Goal: Transaction & Acquisition: Purchase product/service

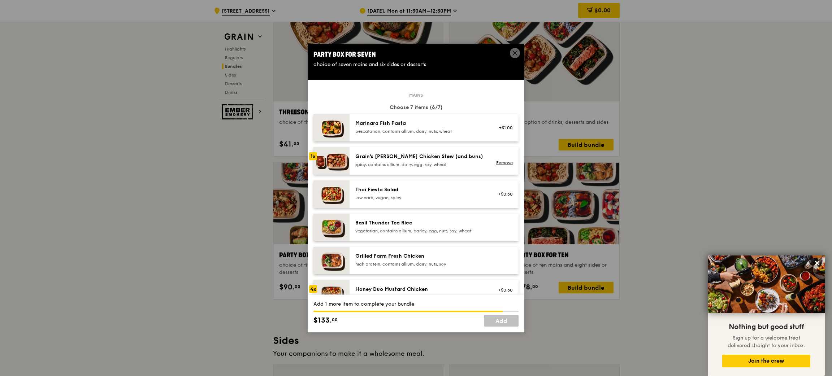
scroll to position [178, 0]
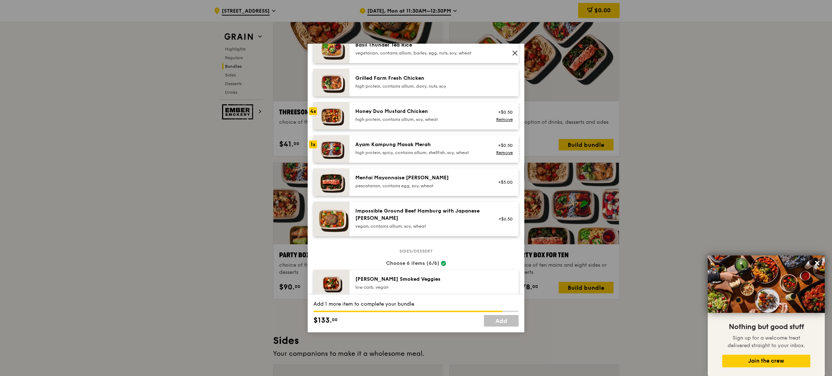
click at [400, 116] on div "Honey Duo Mustard Chicken high protein, contains allium, soy, wheat" at bounding box center [420, 115] width 130 height 14
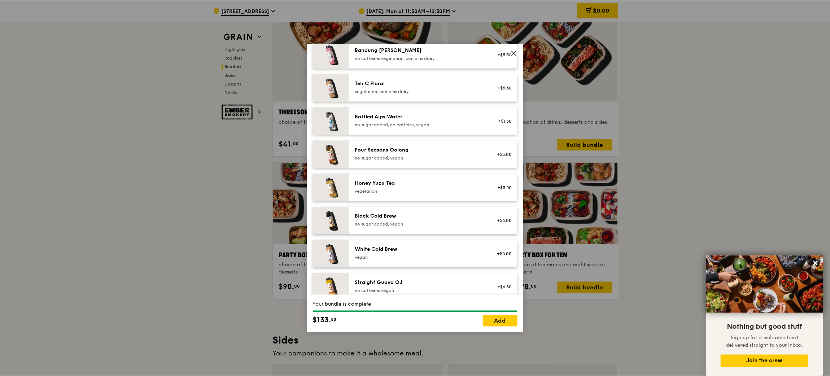
scroll to position [820, 0]
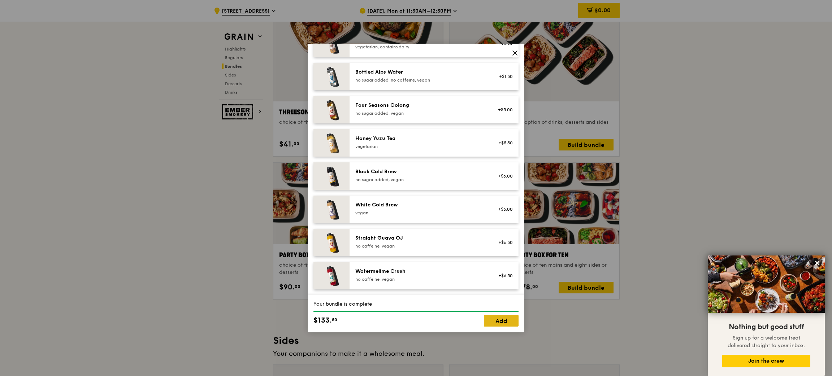
click at [489, 318] on link "Add" at bounding box center [501, 321] width 35 height 12
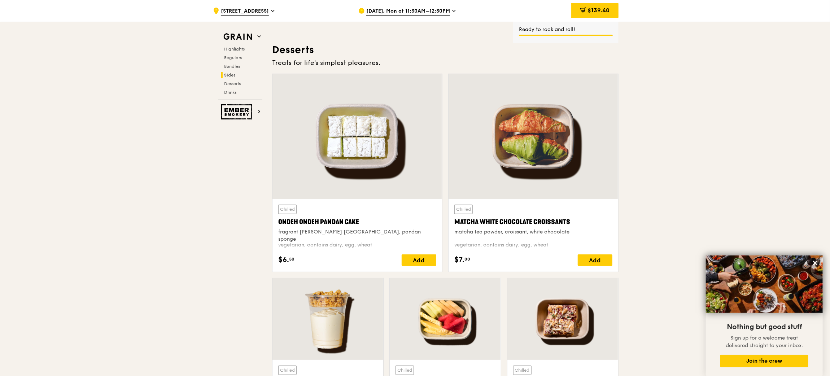
scroll to position [2059, 0]
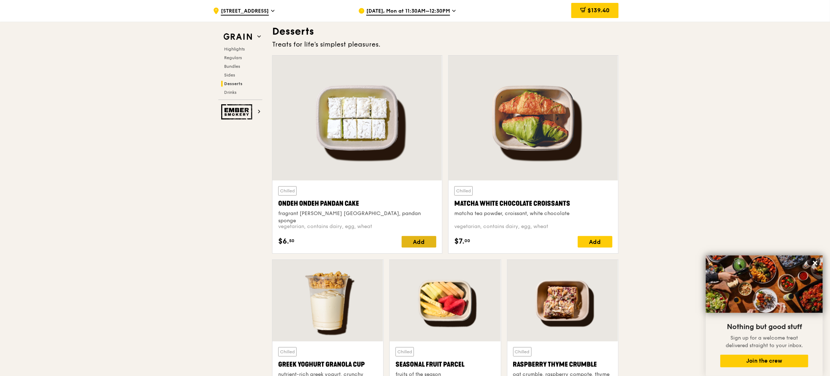
click at [419, 245] on div "Add" at bounding box center [419, 242] width 35 height 12
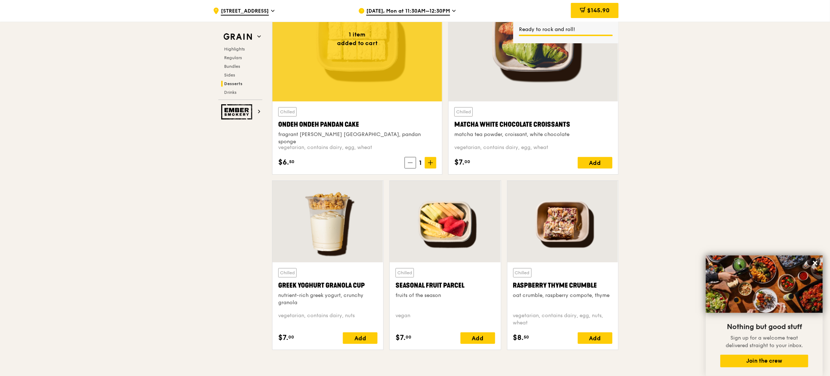
scroll to position [2167, 0]
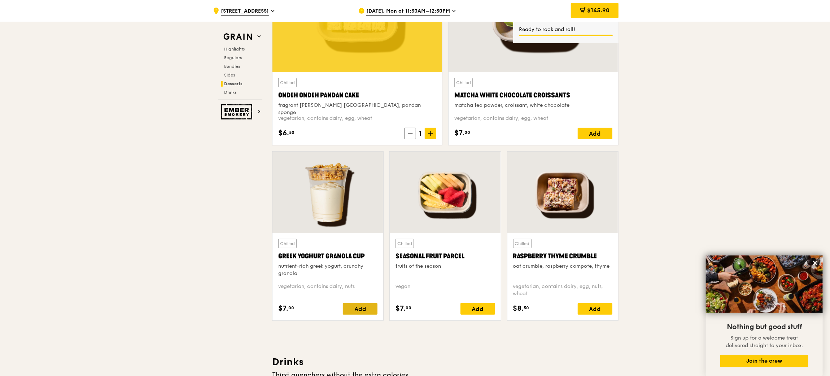
click at [366, 309] on div "Add" at bounding box center [360, 309] width 35 height 12
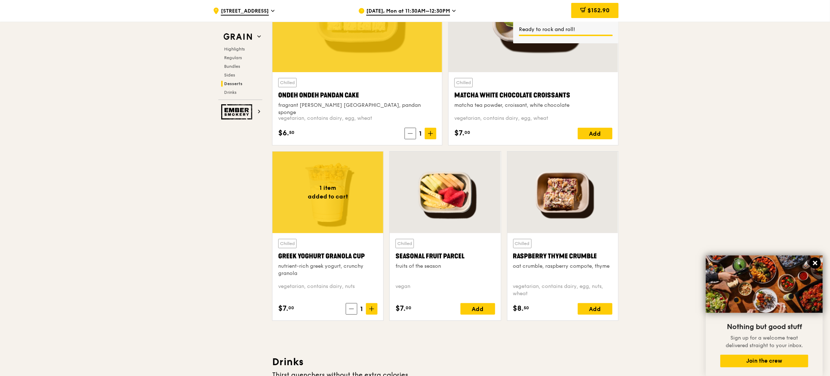
click at [817, 263] on icon at bounding box center [815, 263] width 4 height 4
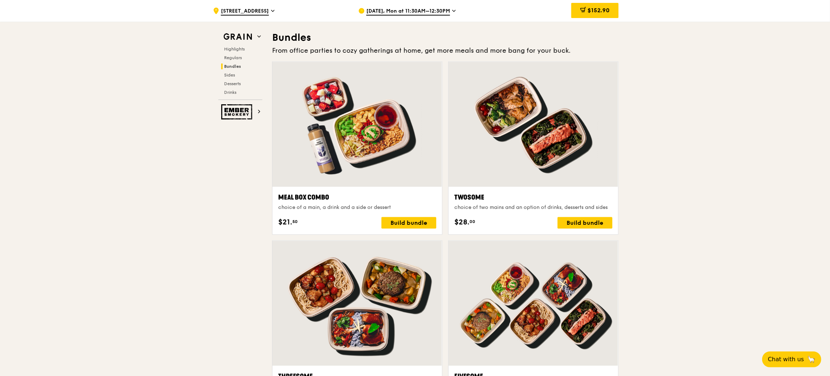
scroll to position [1031, 0]
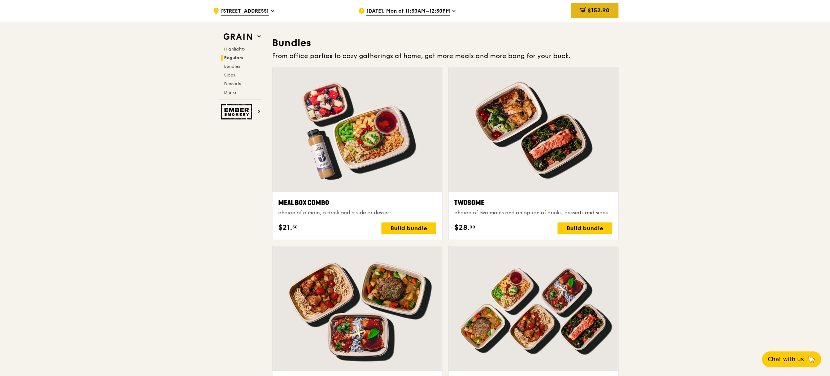
click at [584, 13] on icon at bounding box center [583, 10] width 6 height 6
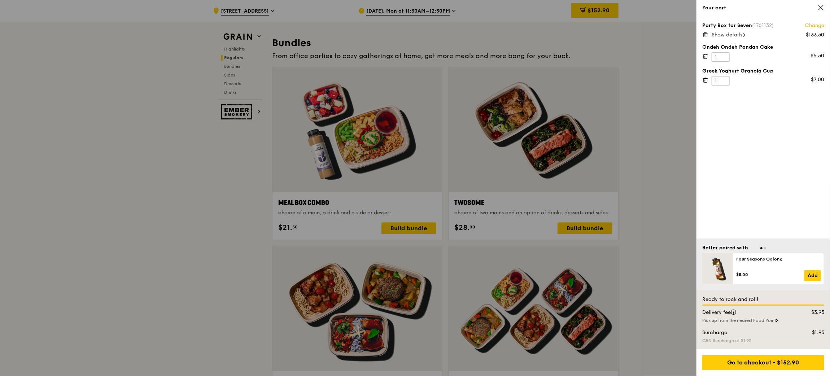
click at [729, 36] on span "Show details" at bounding box center [727, 35] width 31 height 6
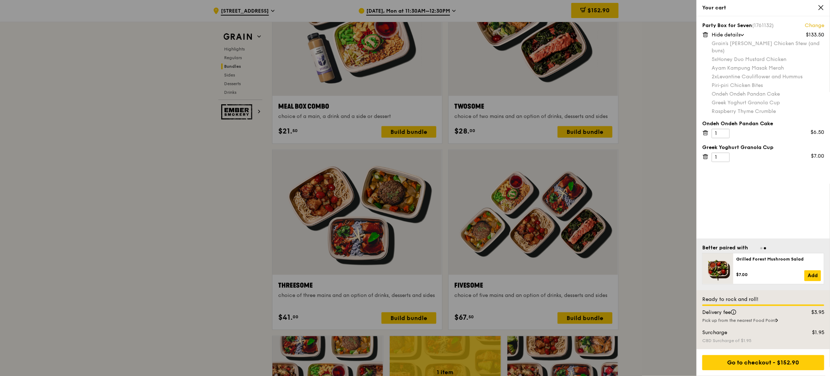
scroll to position [1139, 0]
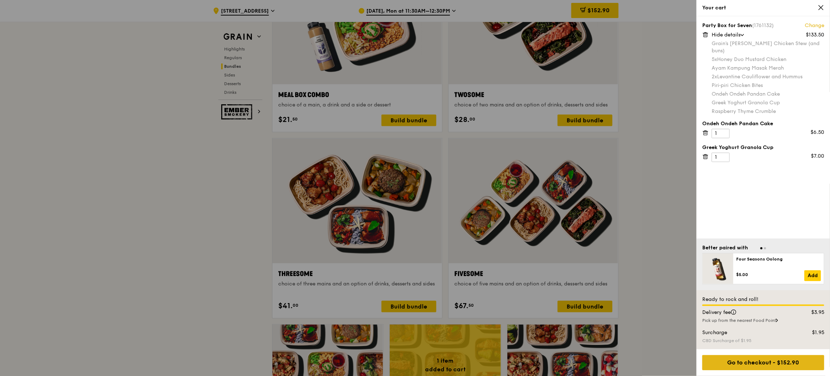
click at [767, 361] on div "Go to checkout - $152.90" at bounding box center [763, 362] width 122 height 15
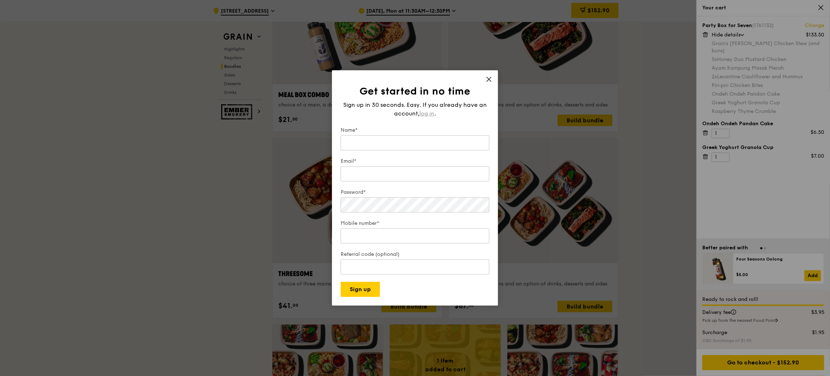
click at [423, 110] on span "log in" at bounding box center [426, 113] width 15 height 9
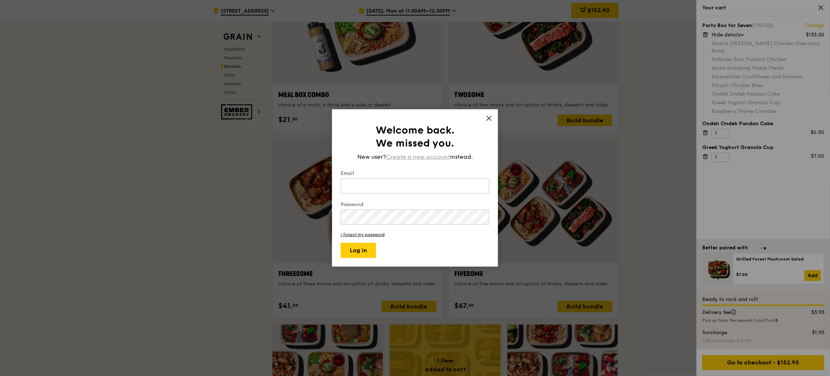
type input "[PERSON_NAME][EMAIL_ADDRESS][DOMAIN_NAME]"
click at [358, 253] on button "Log in" at bounding box center [358, 250] width 35 height 15
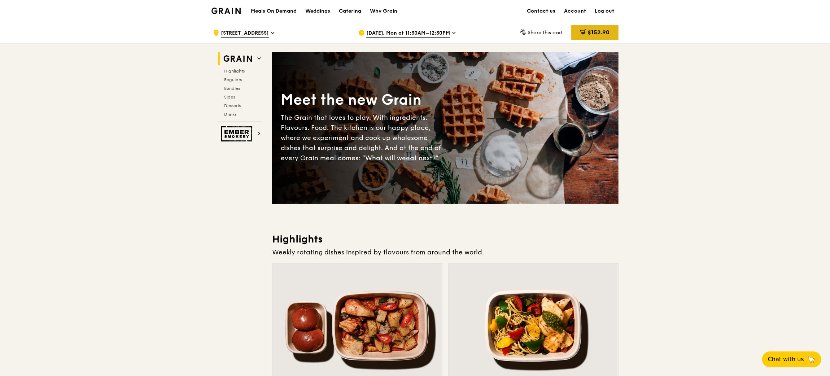
click at [584, 29] on icon at bounding box center [583, 32] width 6 height 6
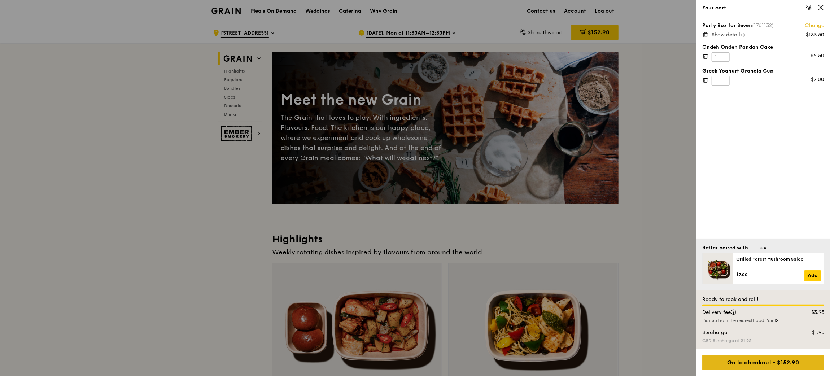
click at [796, 359] on div "Go to checkout - $152.90" at bounding box center [763, 362] width 122 height 15
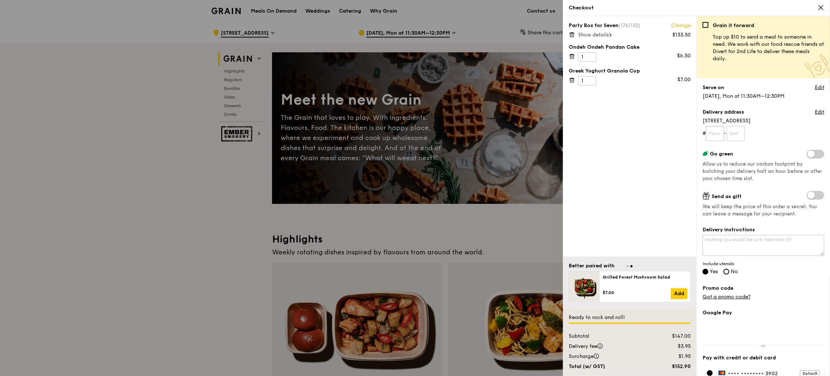
click at [719, 136] on input "text" at bounding box center [715, 133] width 18 height 15
type input "04"
click at [734, 134] on input "text" at bounding box center [736, 133] width 18 height 15
type input "24"
click at [718, 237] on textarea "Delivery instructions" at bounding box center [764, 245] width 122 height 21
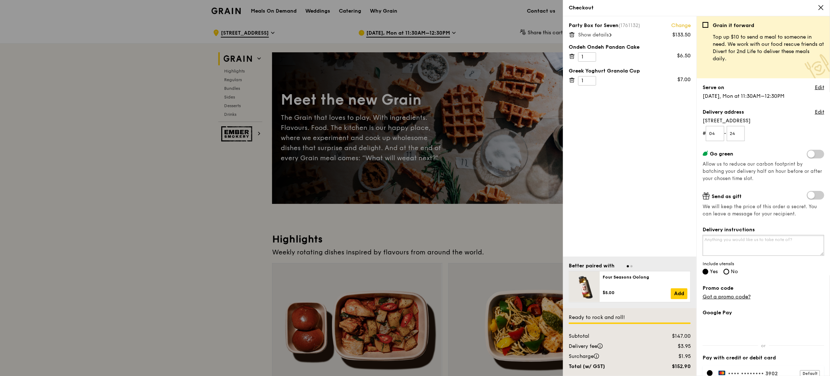
paste textarea "The EyeClinic by Dr Cheryl Lee"
click at [703, 242] on textarea "The EyeClinic by Dr Cheryl Lee" at bounding box center [764, 245] width 122 height 21
click at [731, 247] on textarea "Please deliver to the clinic - The EyeClinic by Dr Cheryl Lee" at bounding box center [764, 245] width 122 height 21
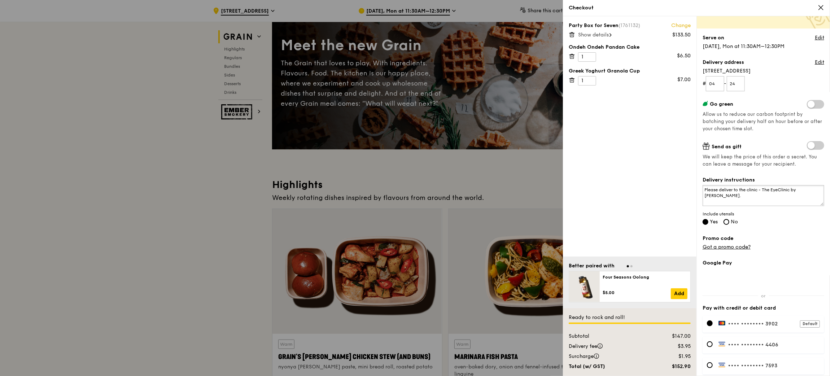
scroll to position [104, 0]
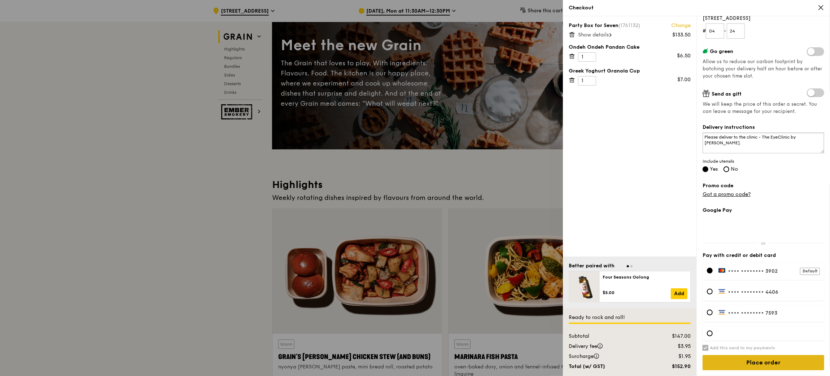
type textarea "Please deliver to the clinic - The EyeClinic by Dr Cheryl Lee."
click at [751, 366] on input "Place order" at bounding box center [764, 362] width 122 height 15
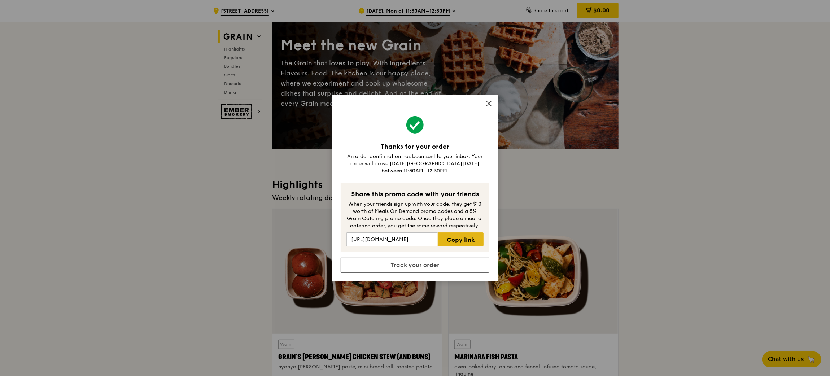
click at [456, 236] on link "Copy link" at bounding box center [461, 239] width 46 height 14
click at [413, 265] on link "Track your order" at bounding box center [415, 265] width 149 height 15
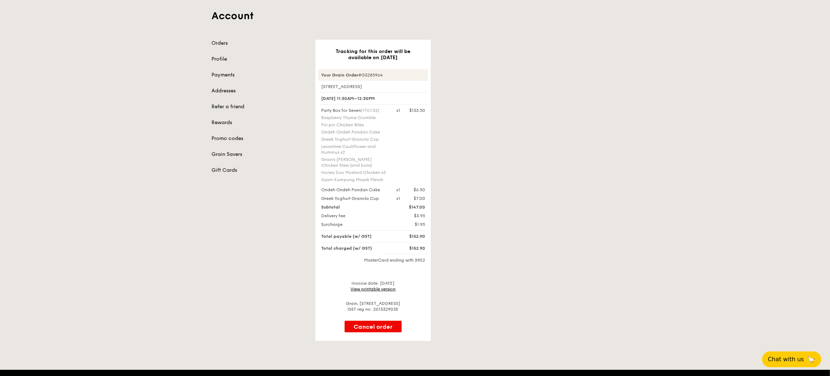
scroll to position [54, 0]
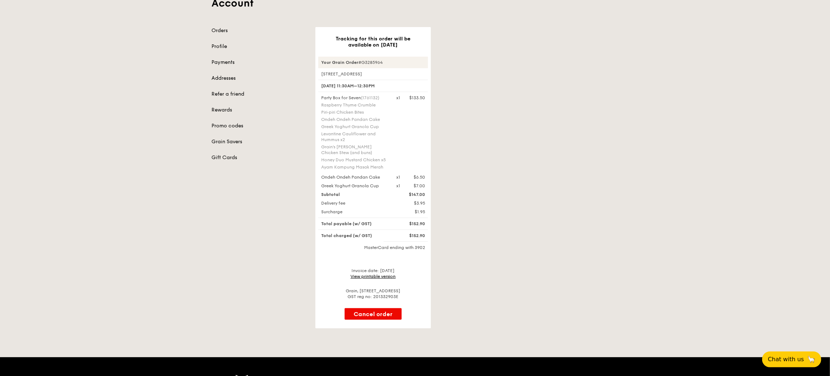
click at [383, 278] on link "View printable version" at bounding box center [373, 276] width 45 height 5
